Goal: Navigation & Orientation: Find specific page/section

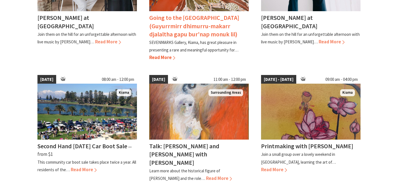
scroll to position [336, 0]
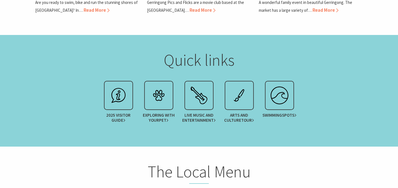
scroll to position [596, 0]
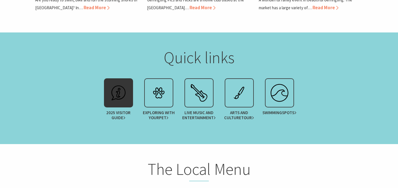
click at [120, 95] on img at bounding box center [118, 93] width 22 height 22
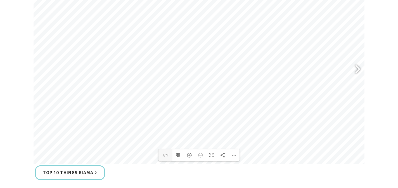
scroll to position [272, 0]
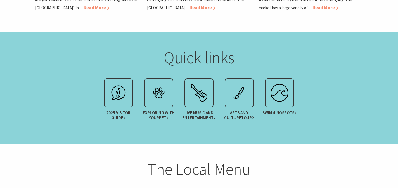
scroll to position [81, 393]
